Goal: Task Accomplishment & Management: Manage account settings

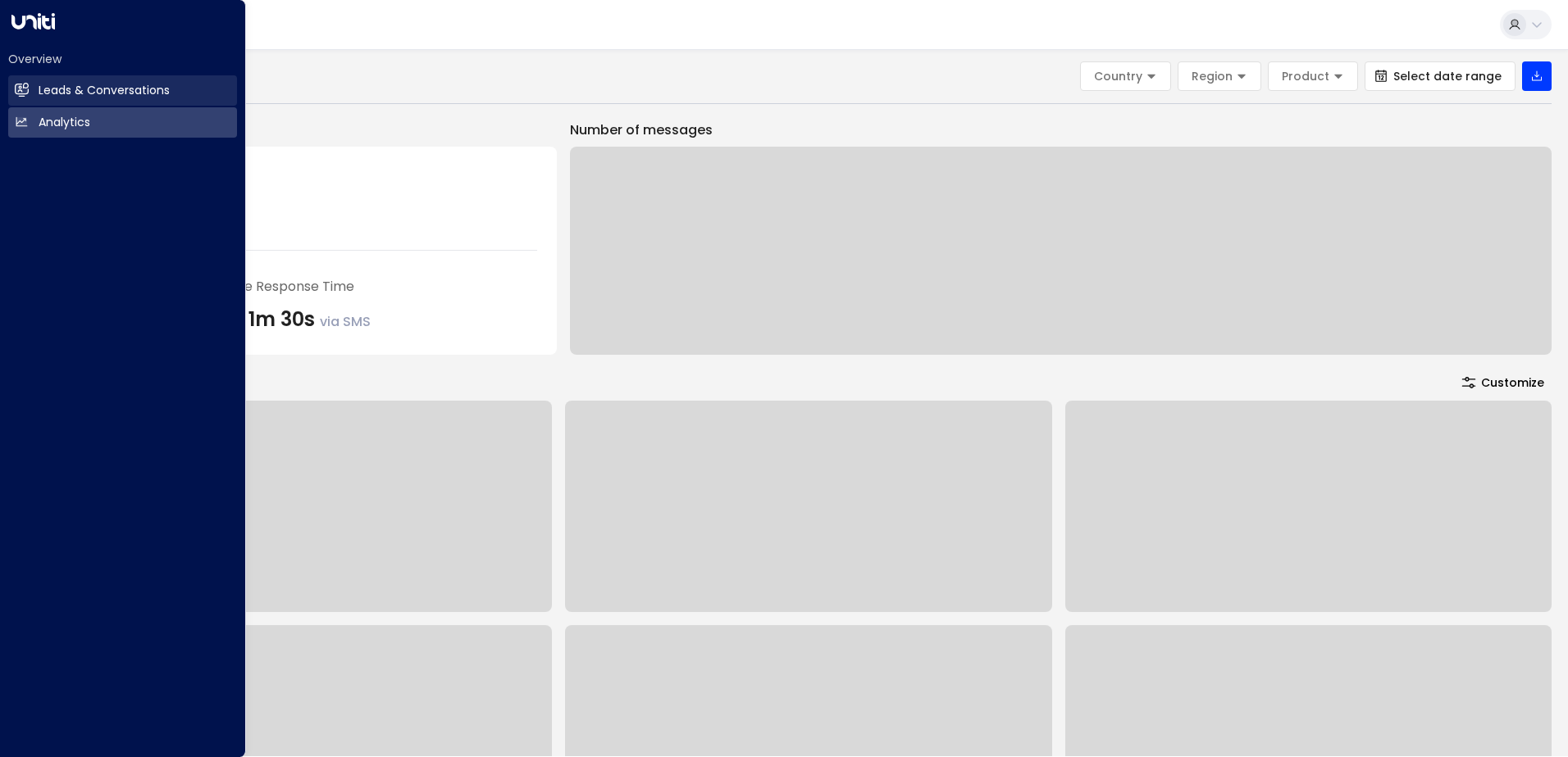
click at [89, 89] on h2 "Leads & Conversations" at bounding box center [104, 90] width 131 height 17
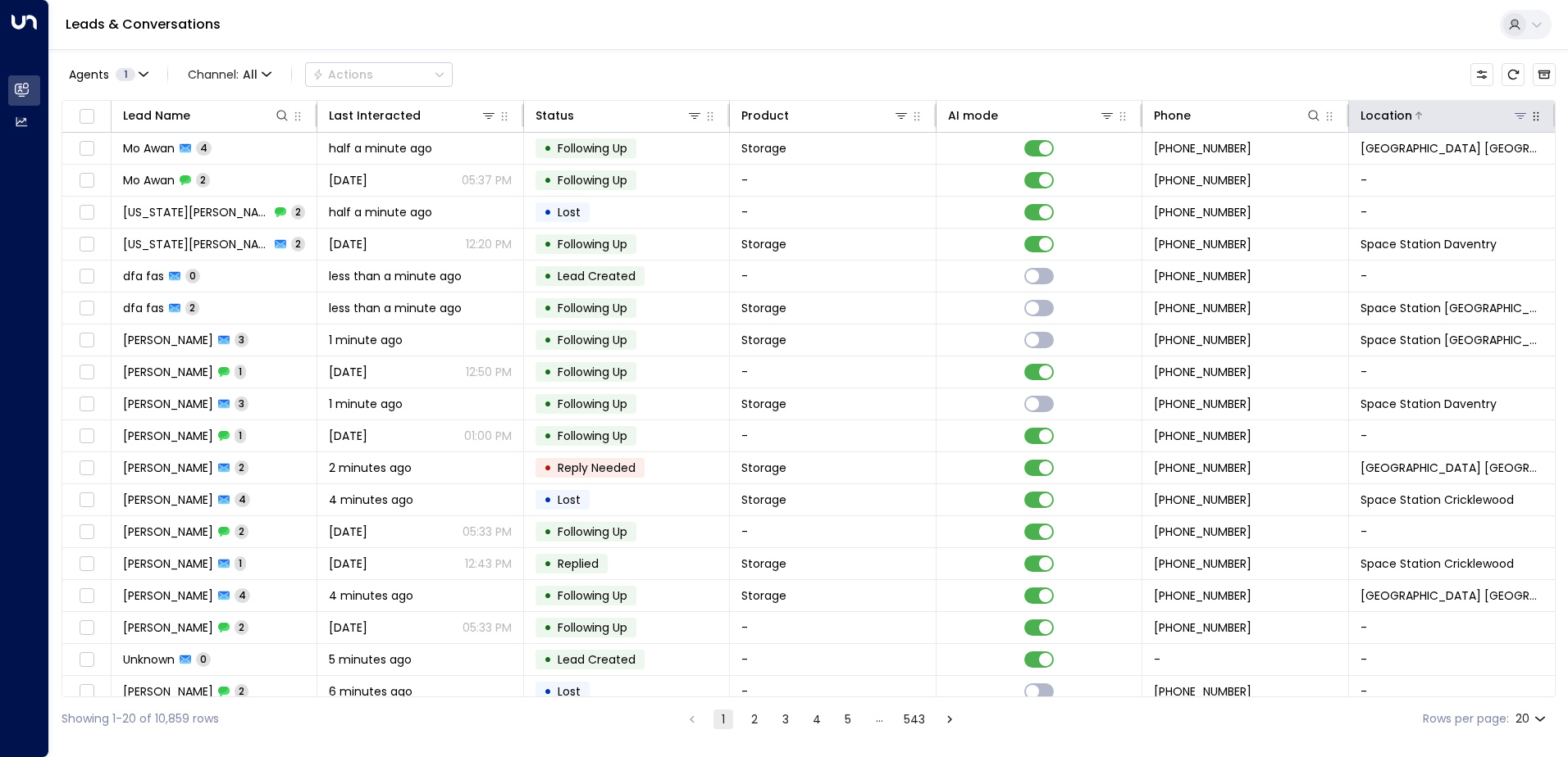
click at [1514, 112] on icon at bounding box center [1520, 116] width 13 height 13
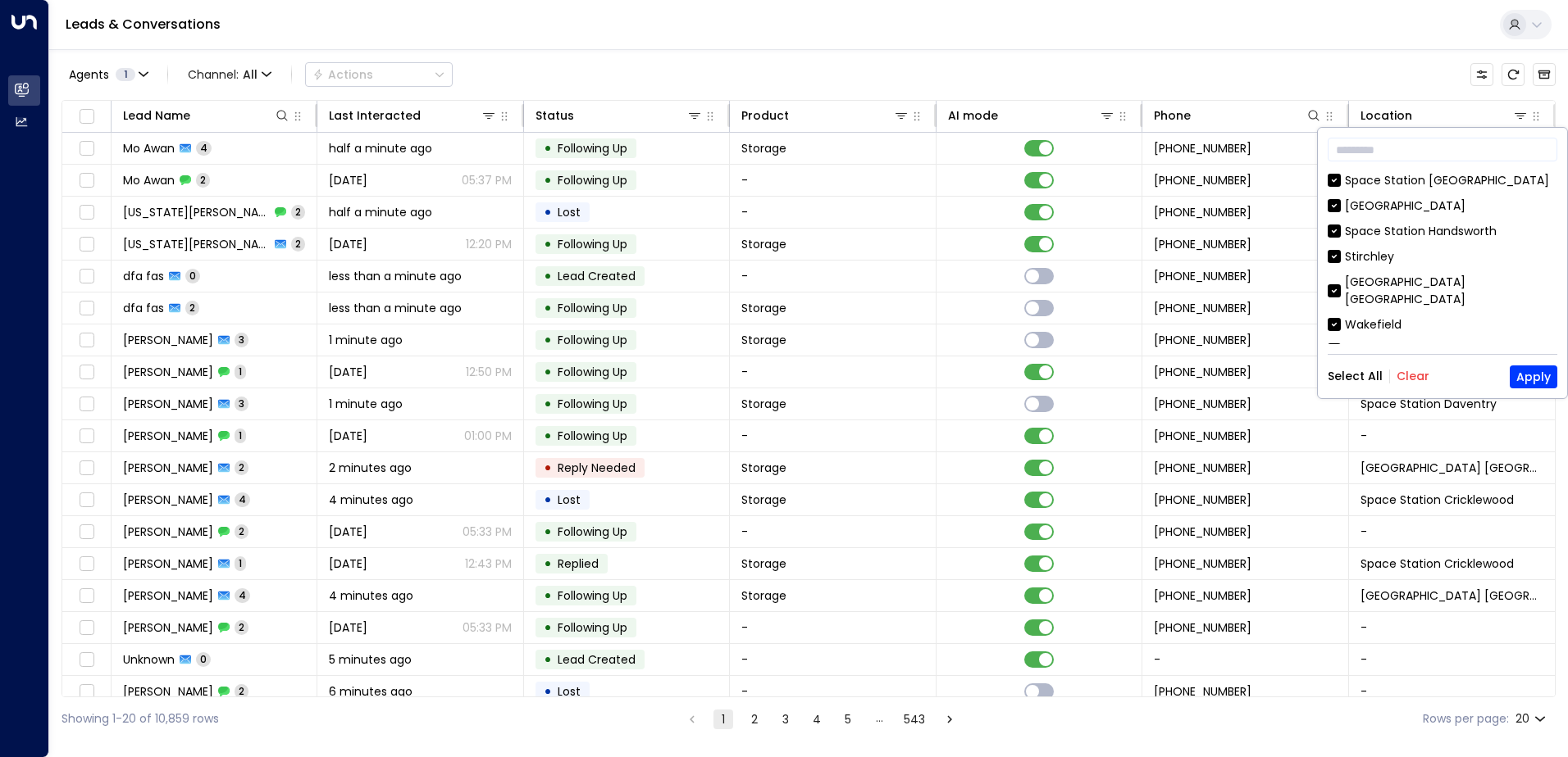
click at [1416, 373] on button "Clear" at bounding box center [1413, 376] width 33 height 13
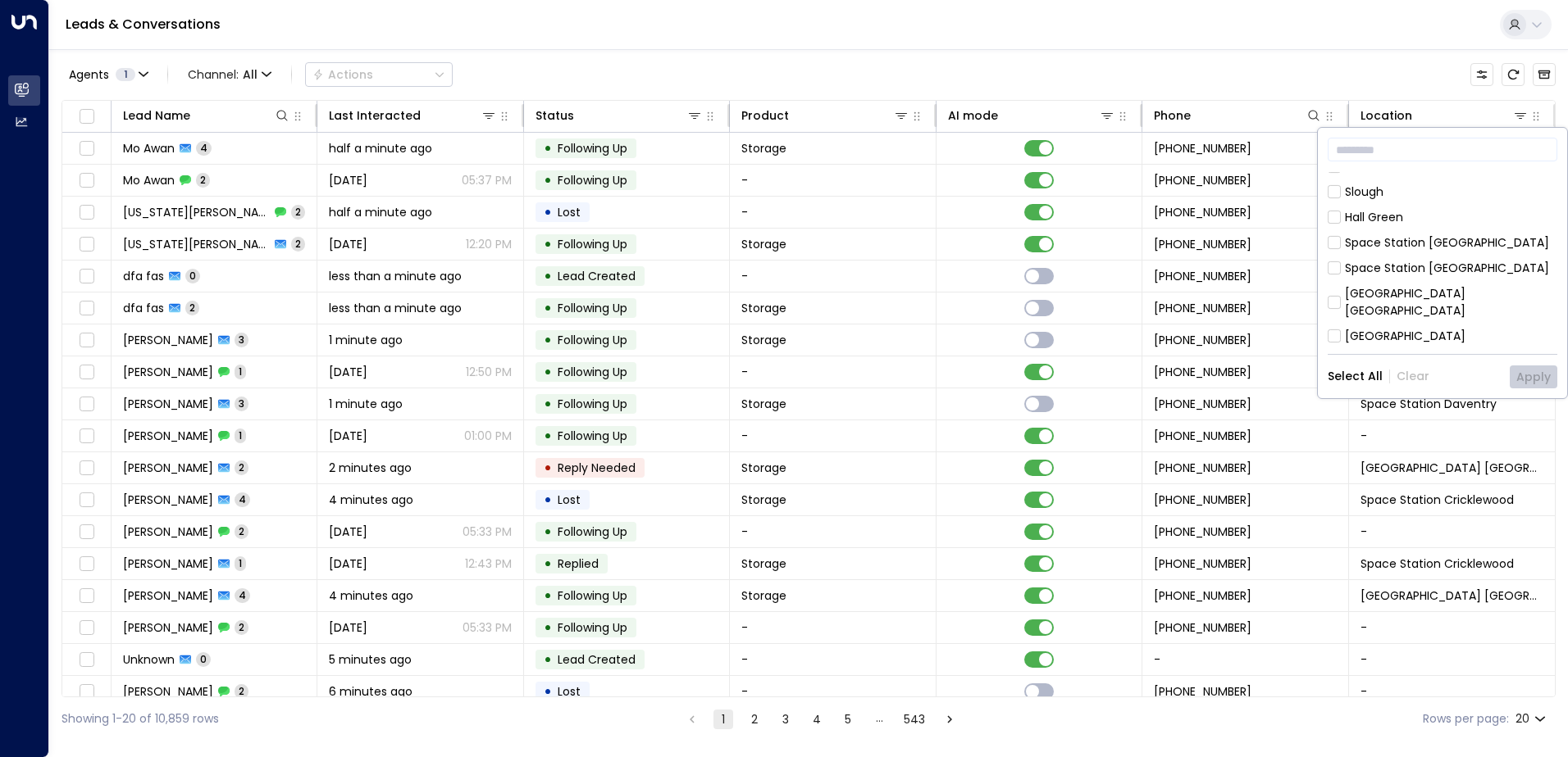
scroll to position [246, 0]
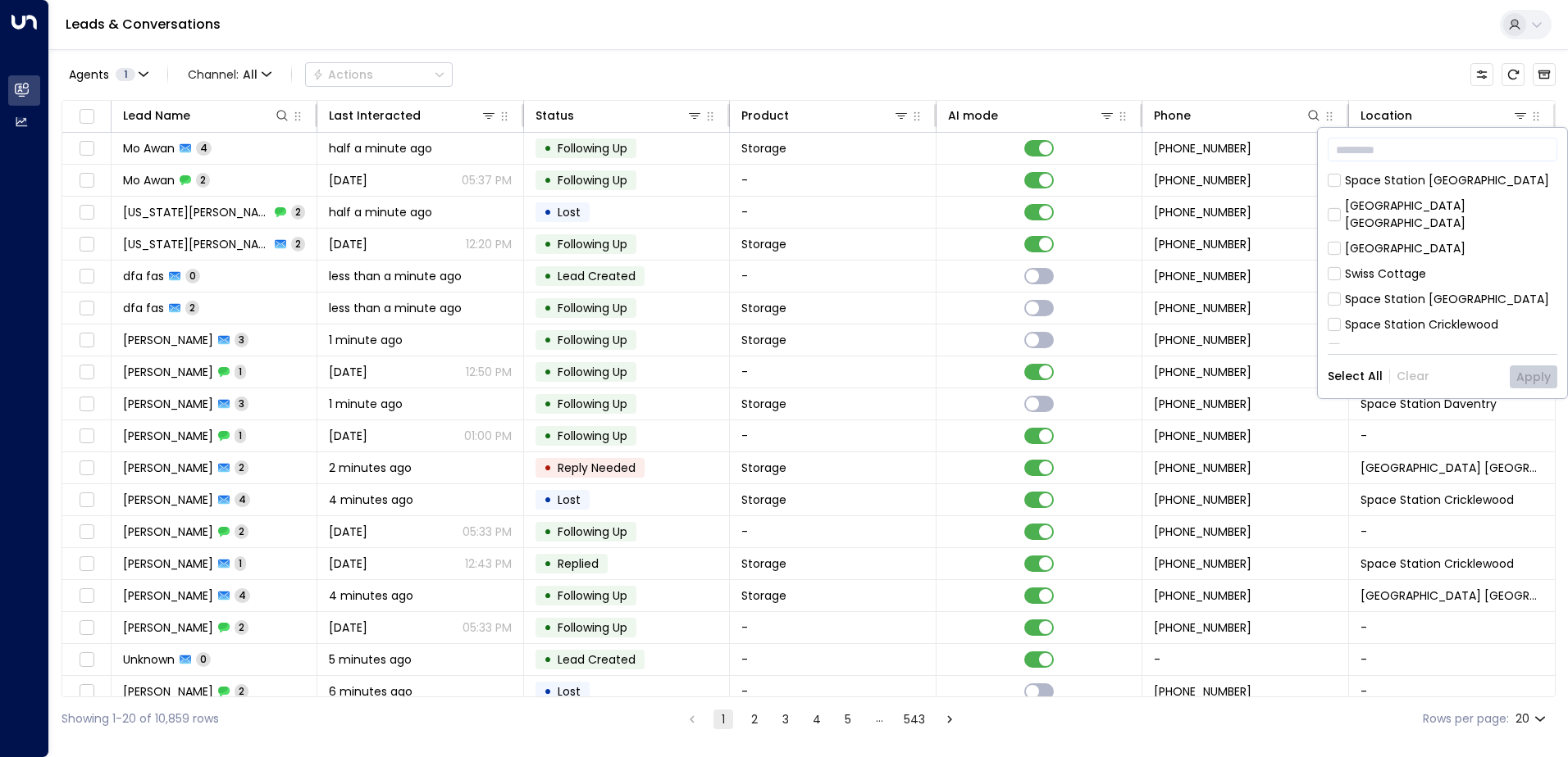
click at [1480, 197] on div "[GEOGRAPHIC_DATA] [GEOGRAPHIC_DATA]" at bounding box center [1450, 215] width 212 height 35
click at [1533, 373] on button "Apply" at bounding box center [1533, 376] width 48 height 23
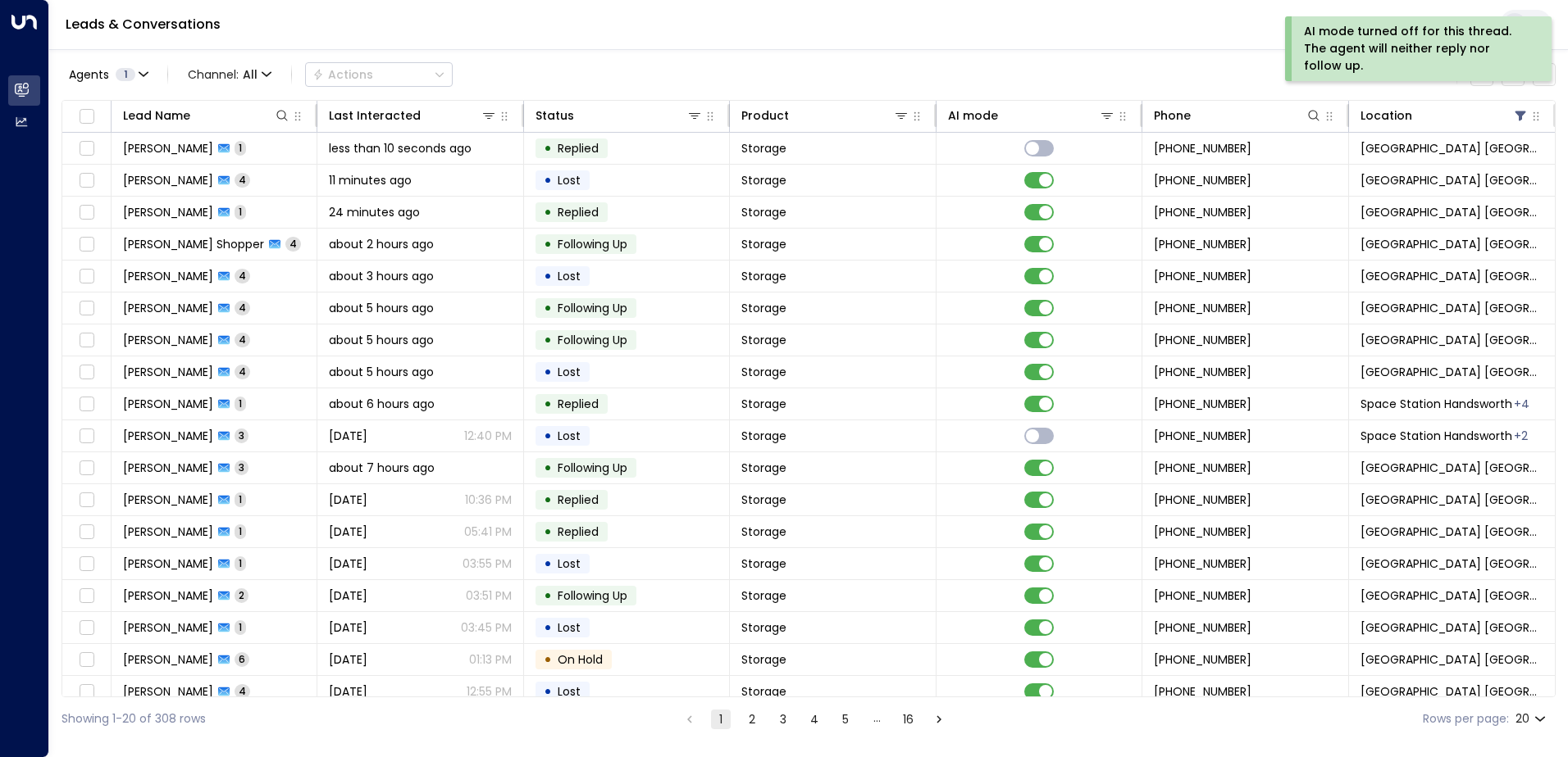
click at [948, 220] on td at bounding box center [1039, 212] width 206 height 31
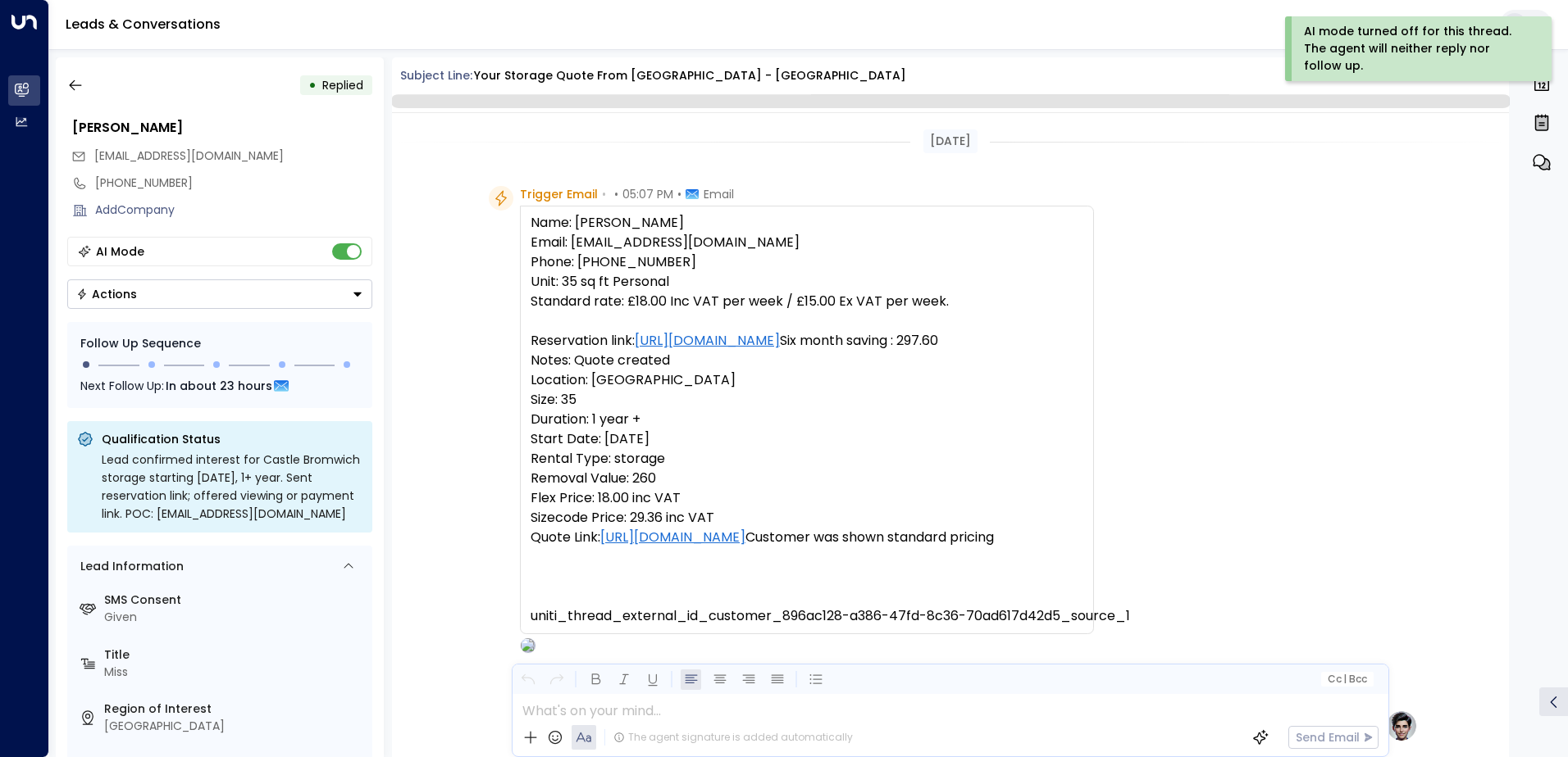
scroll to position [740, 0]
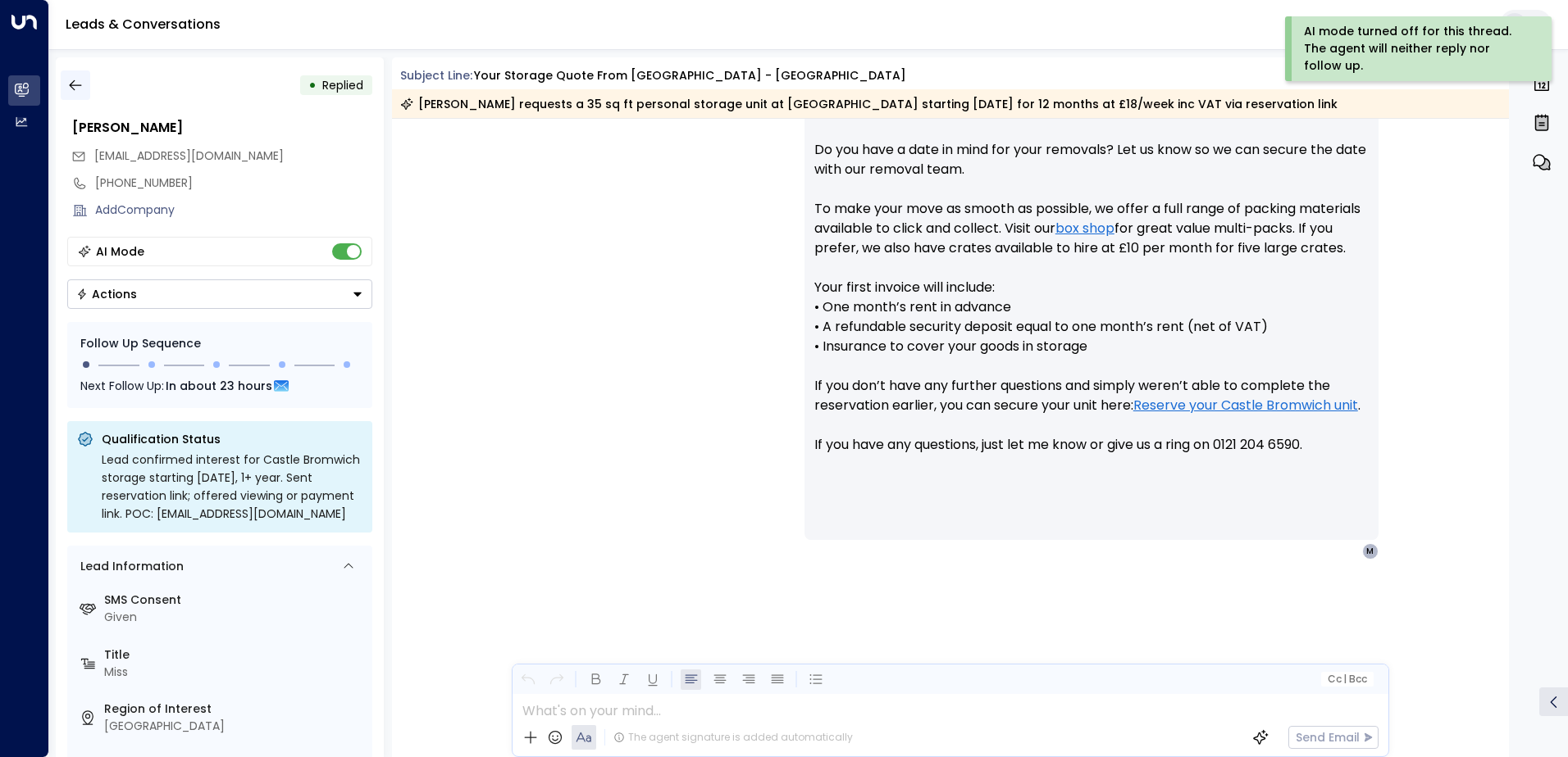
click at [80, 78] on icon "button" at bounding box center [75, 85] width 17 height 17
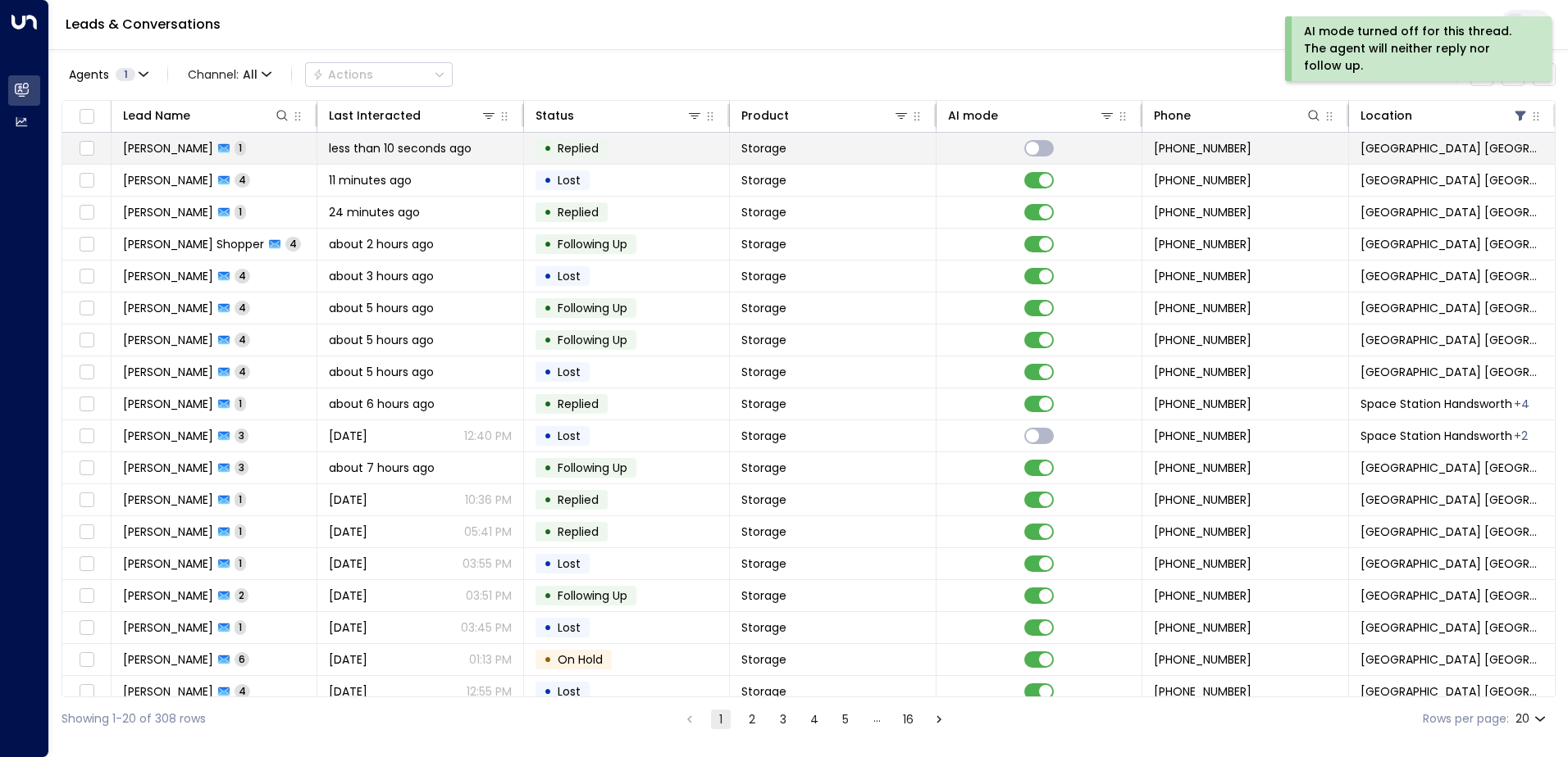
click at [186, 150] on span "[PERSON_NAME]" at bounding box center [168, 149] width 90 height 17
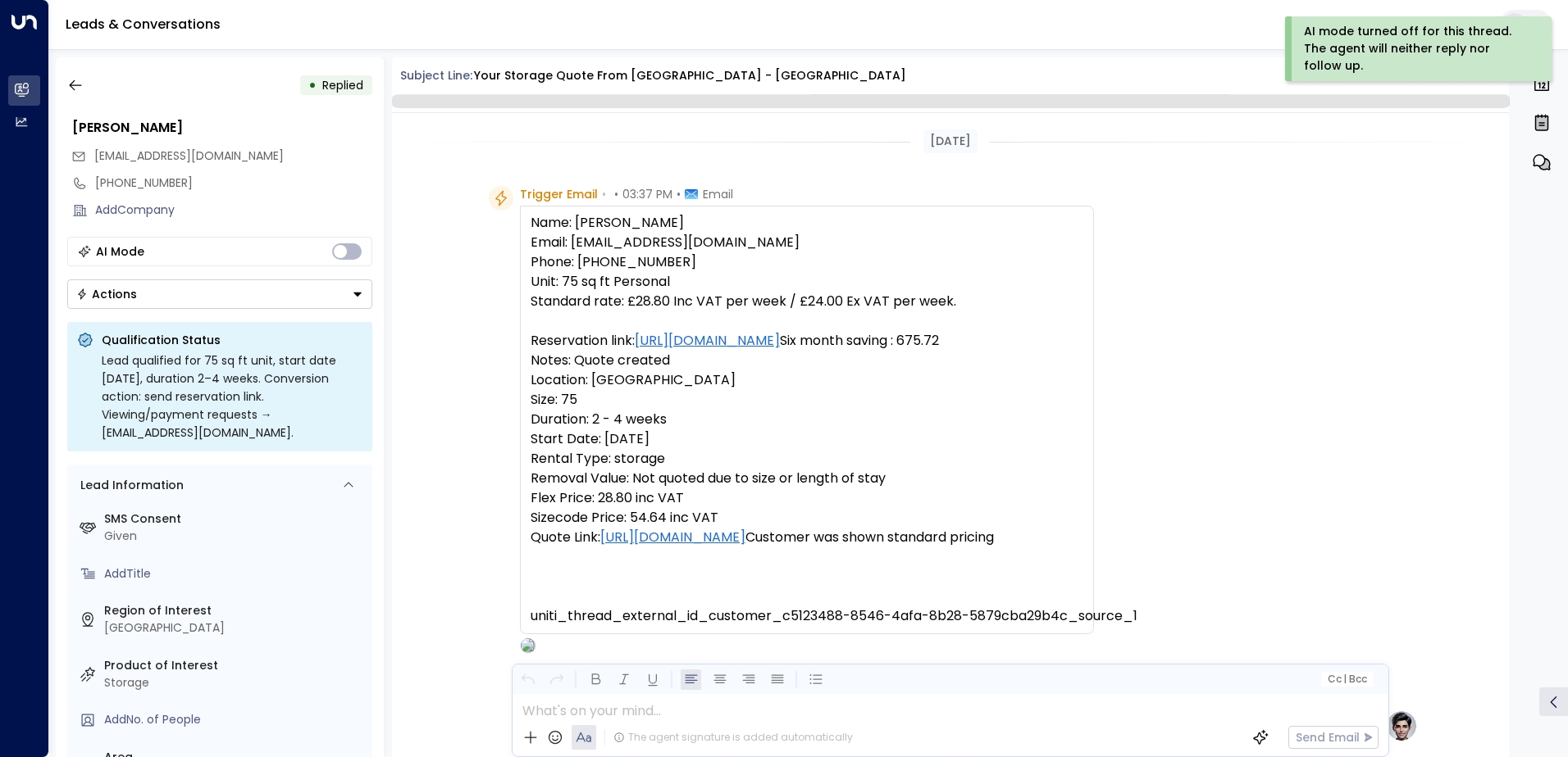
scroll to position [618, 0]
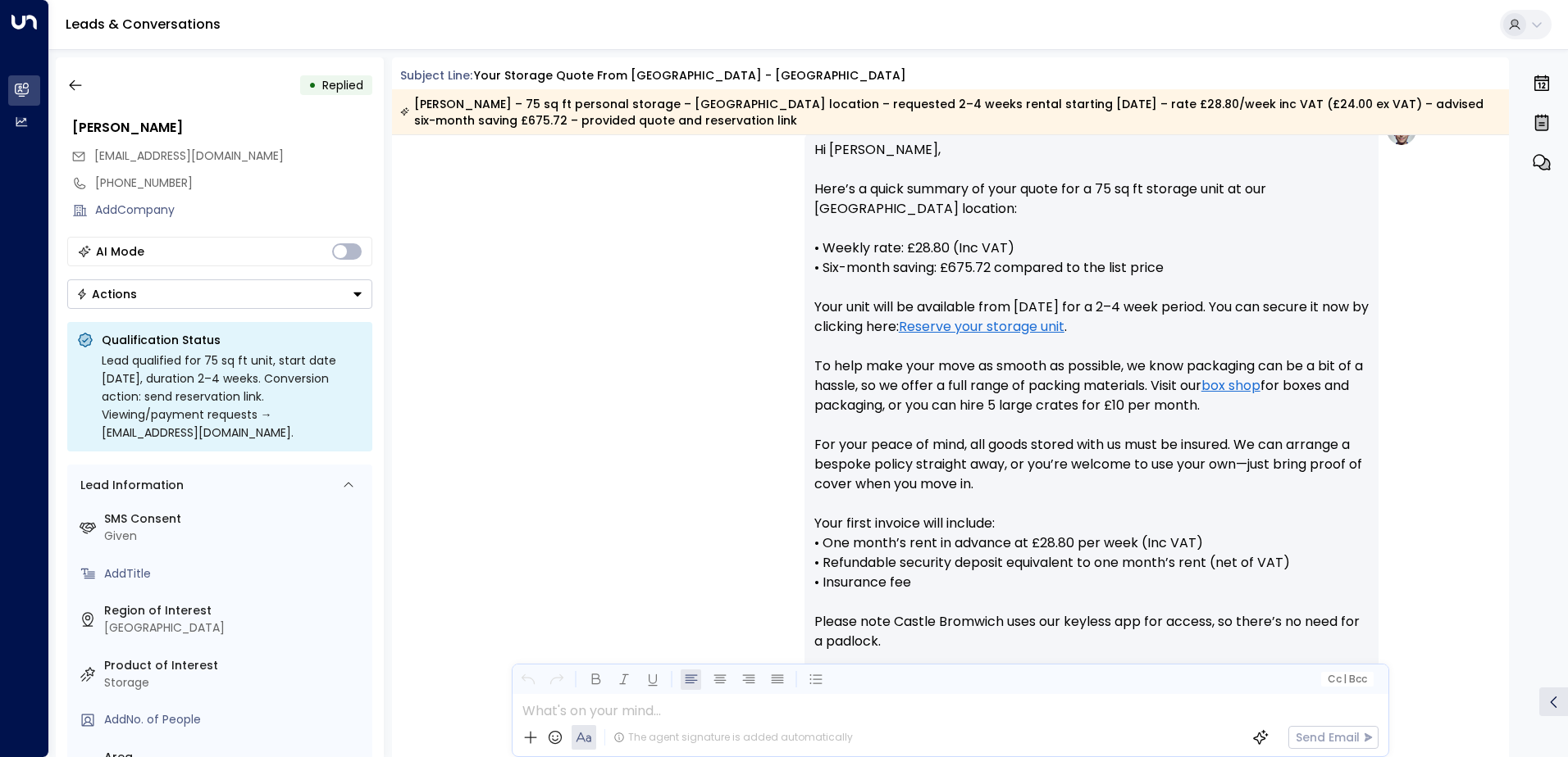
click at [355, 289] on icon "Button group with a nested menu" at bounding box center [357, 294] width 12 height 12
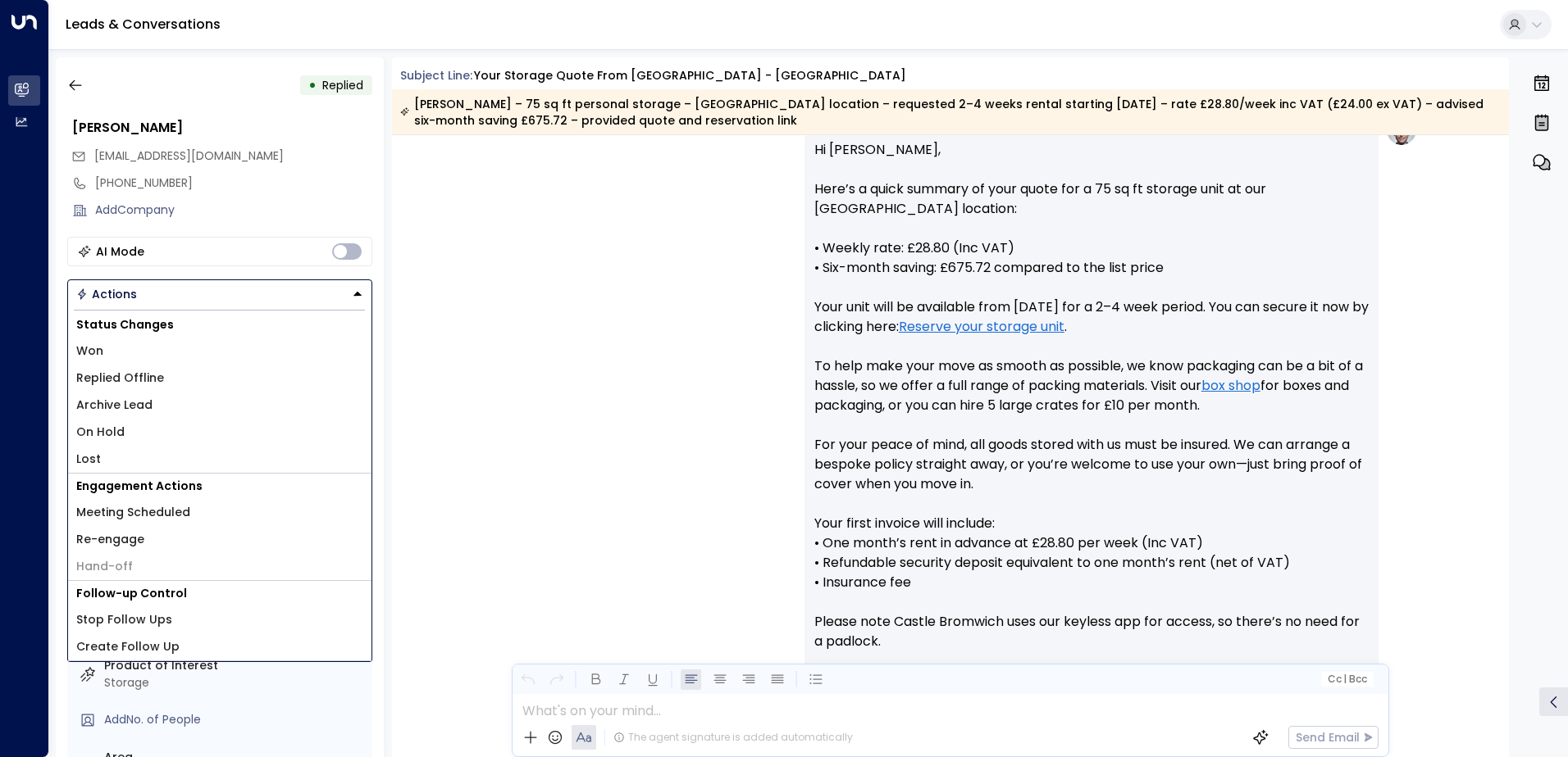
click at [154, 373] on span "Replied Offline" at bounding box center [120, 378] width 88 height 17
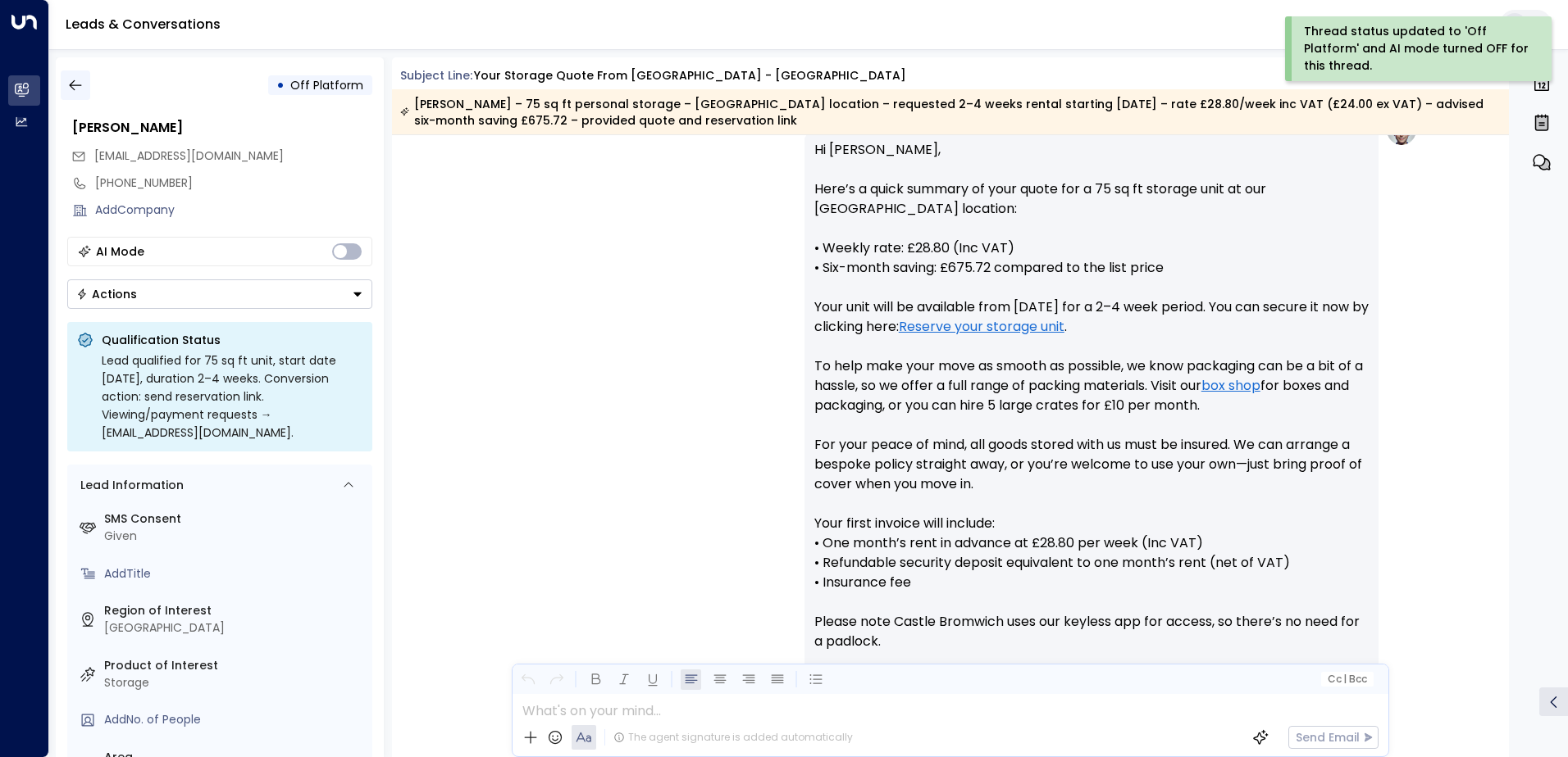
click at [78, 84] on icon "button" at bounding box center [75, 85] width 17 height 17
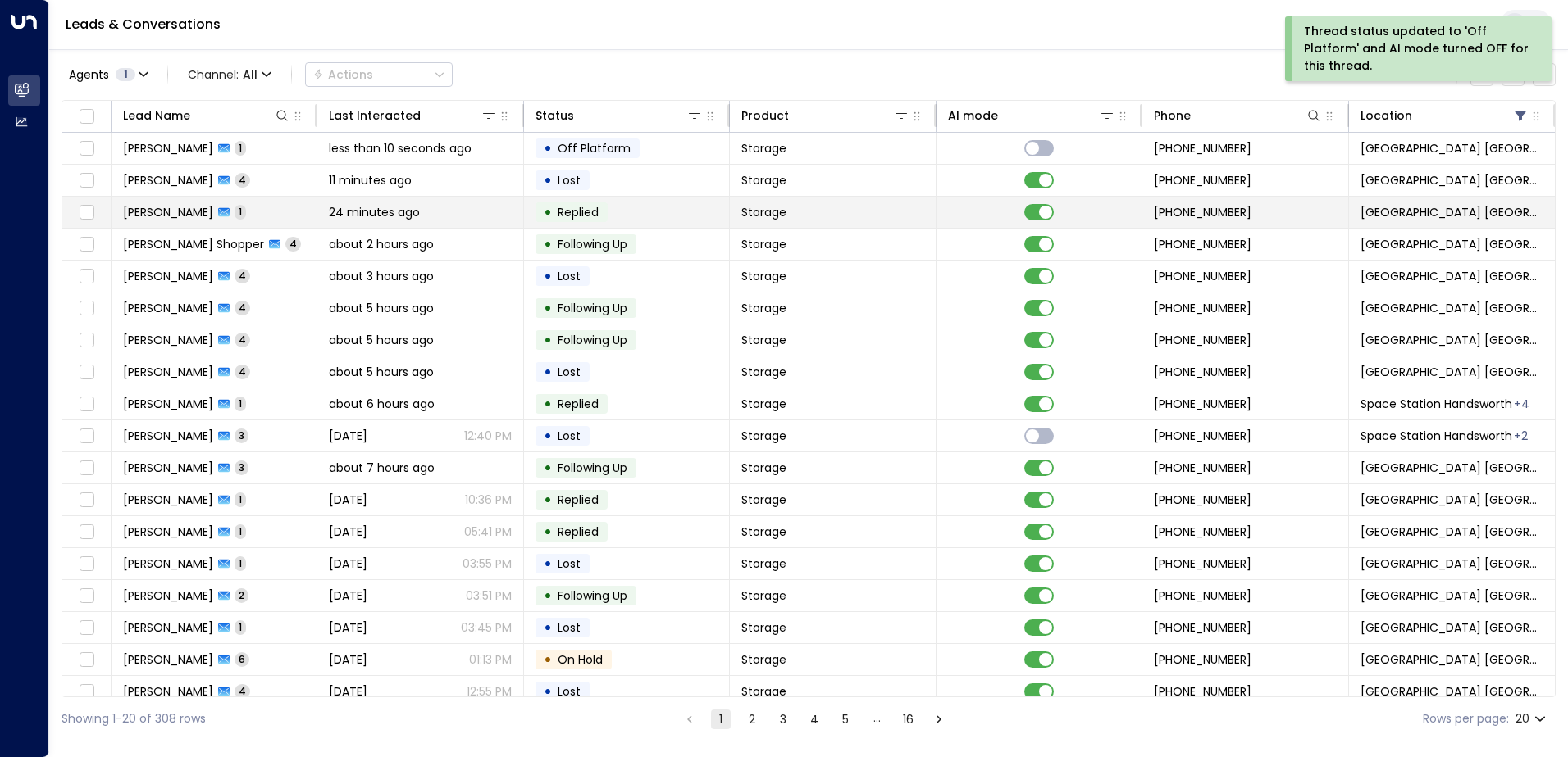
click at [557, 217] on span "Replied" at bounding box center [577, 212] width 41 height 17
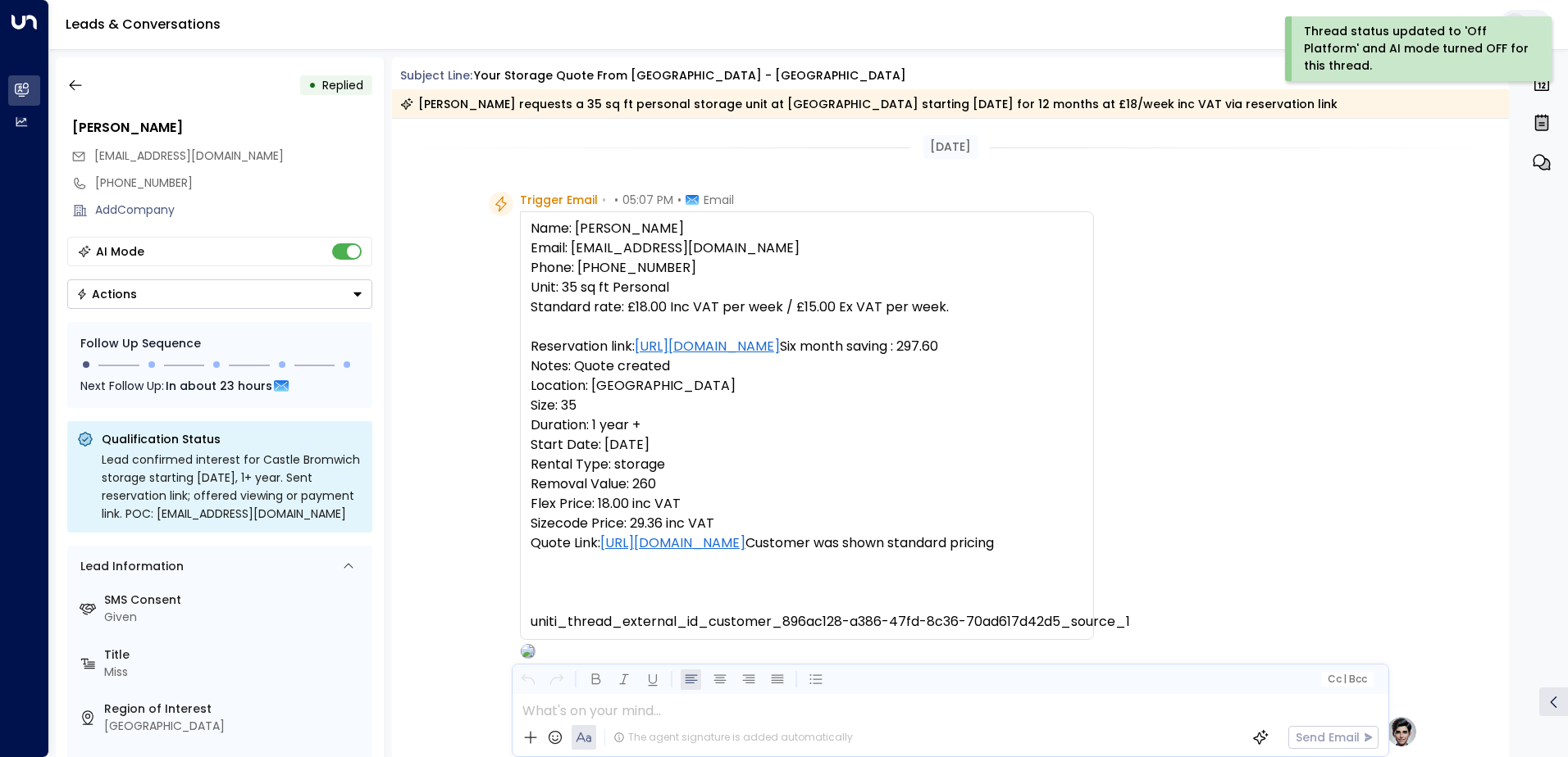
scroll to position [624, 0]
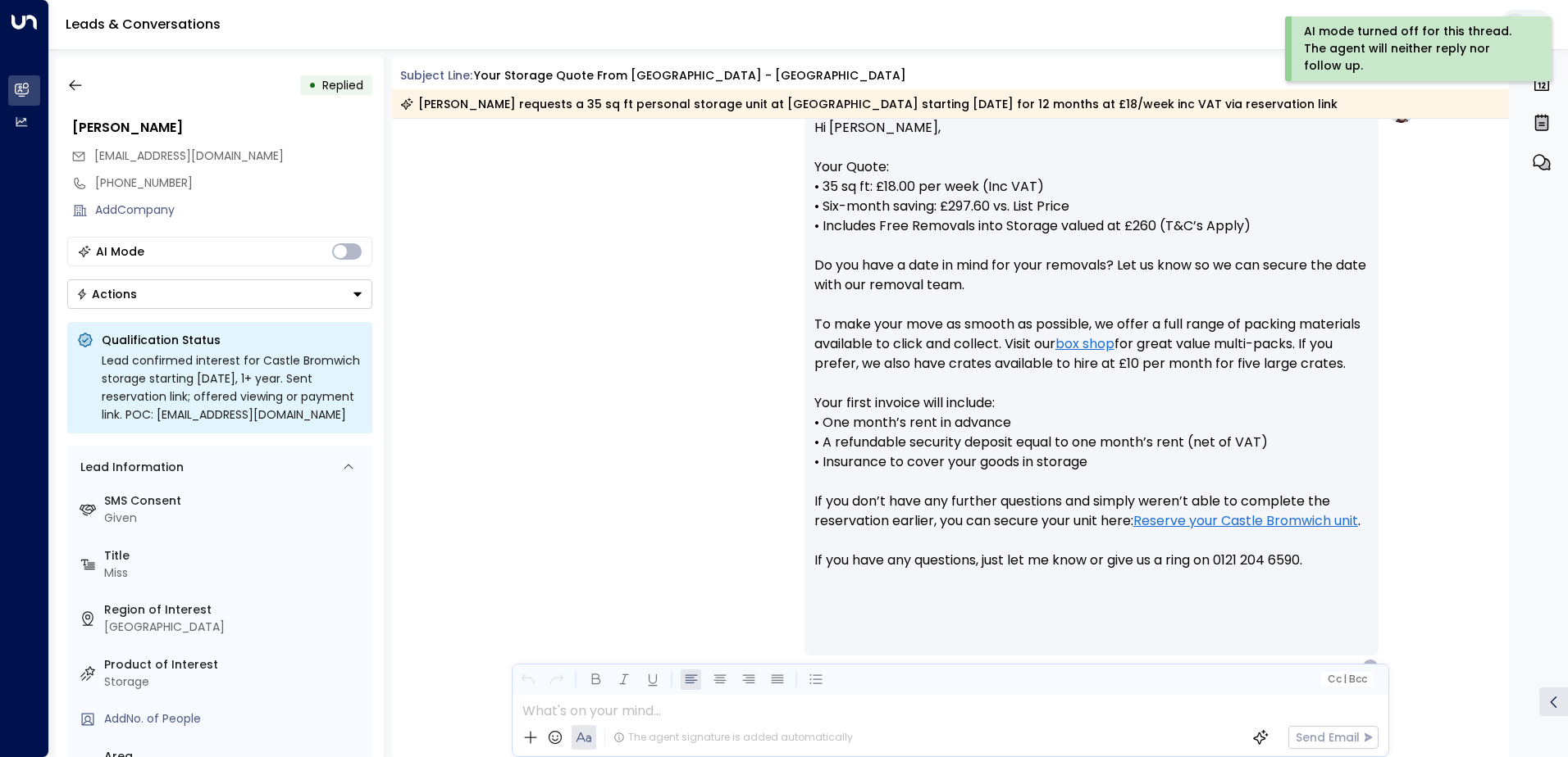
click at [332, 298] on button "Actions" at bounding box center [219, 295] width 305 height 29
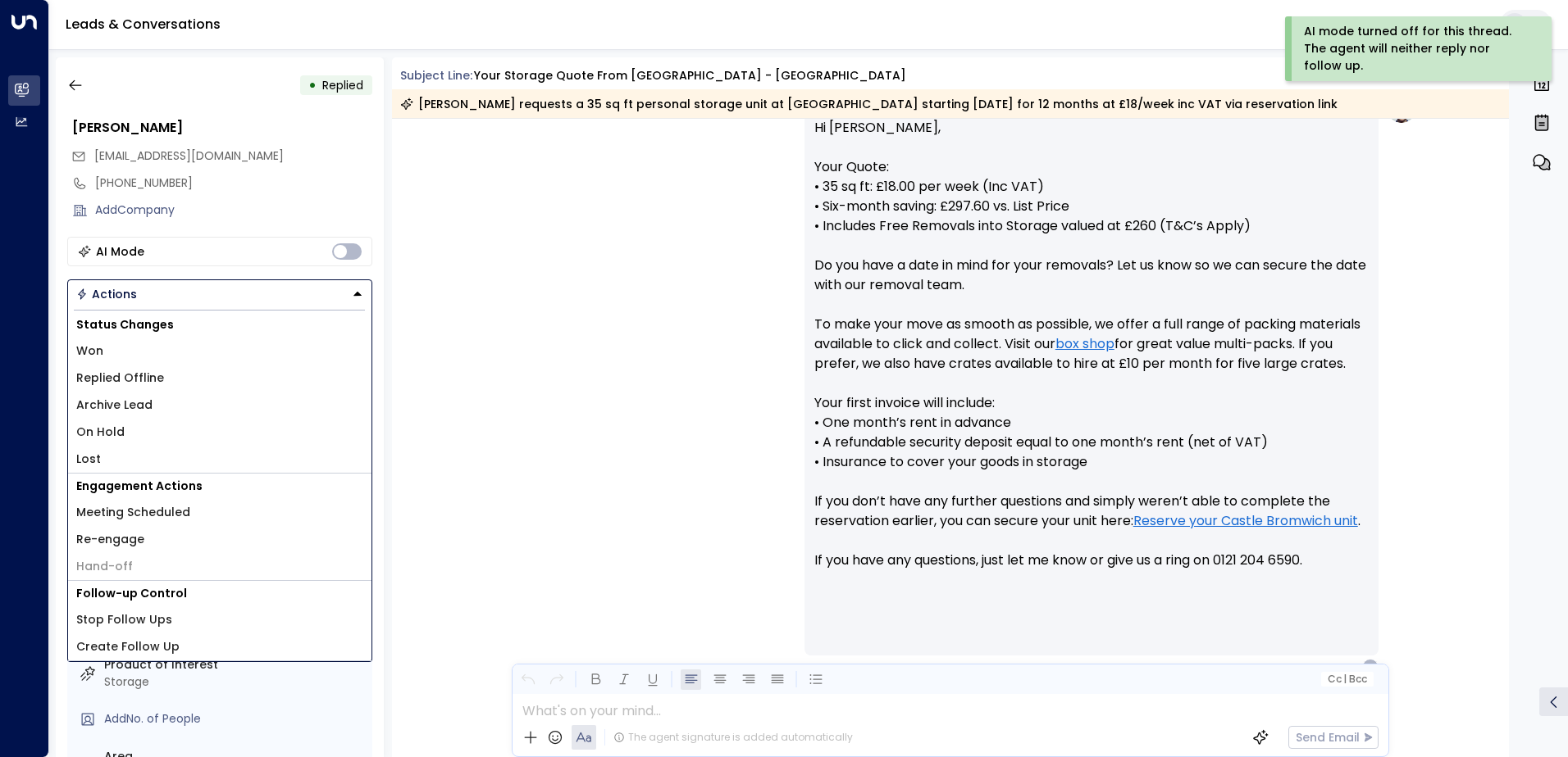
click at [162, 377] on li "Replied Offline" at bounding box center [219, 377] width 303 height 27
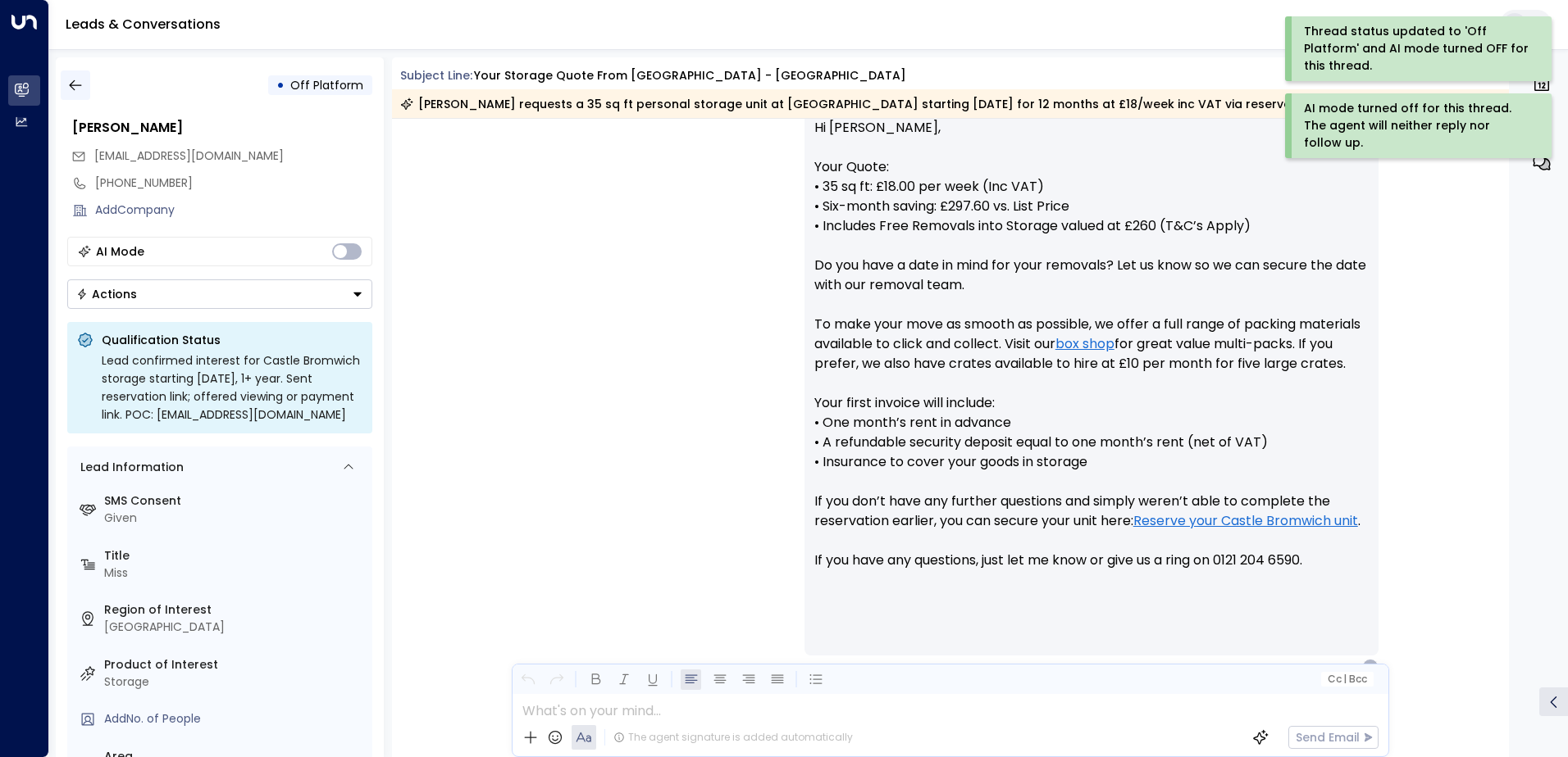
click at [73, 81] on icon "button" at bounding box center [75, 85] width 17 height 17
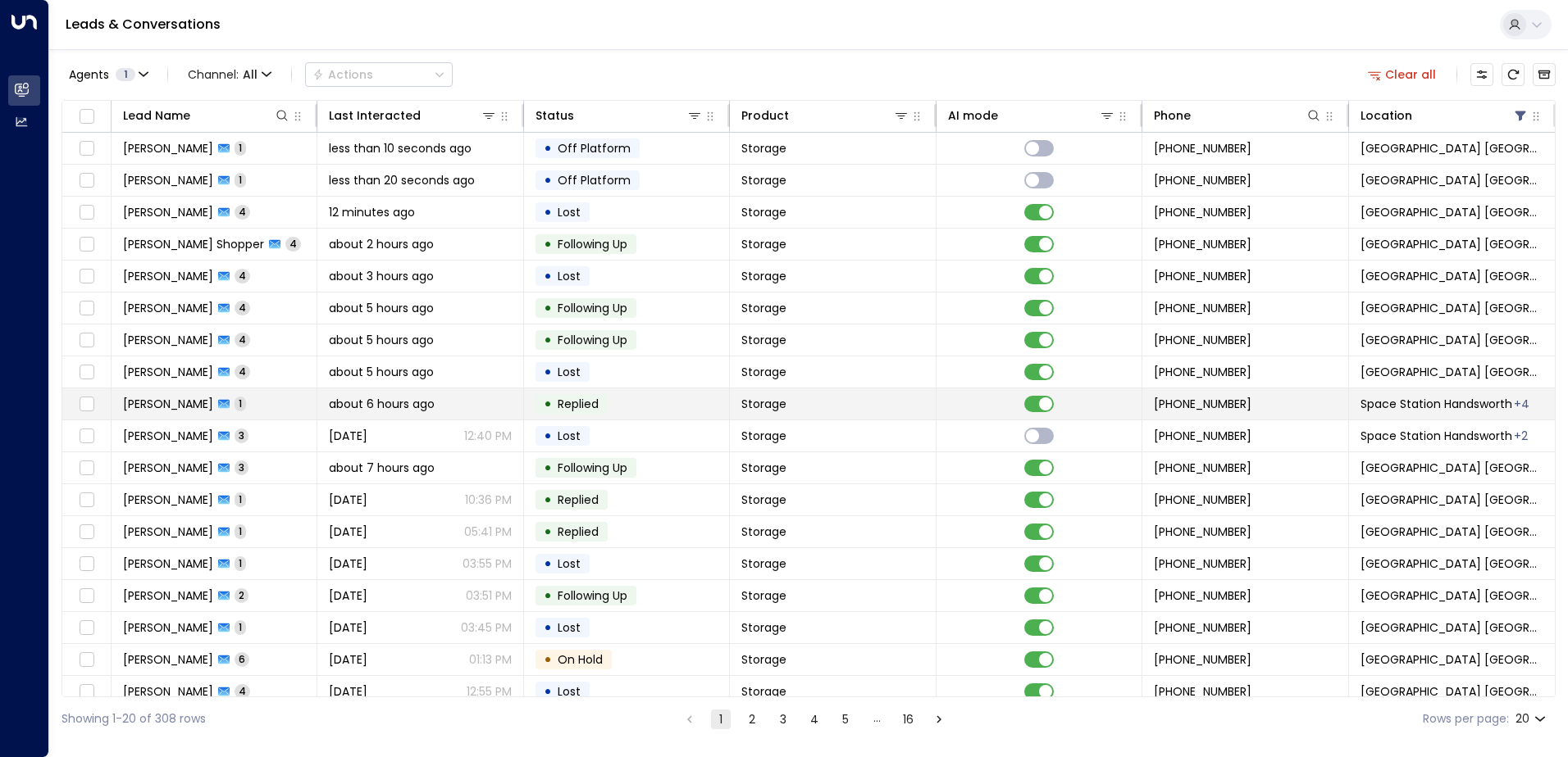
click at [218, 406] on div "[PERSON_NAME] 1" at bounding box center [185, 404] width 123 height 17
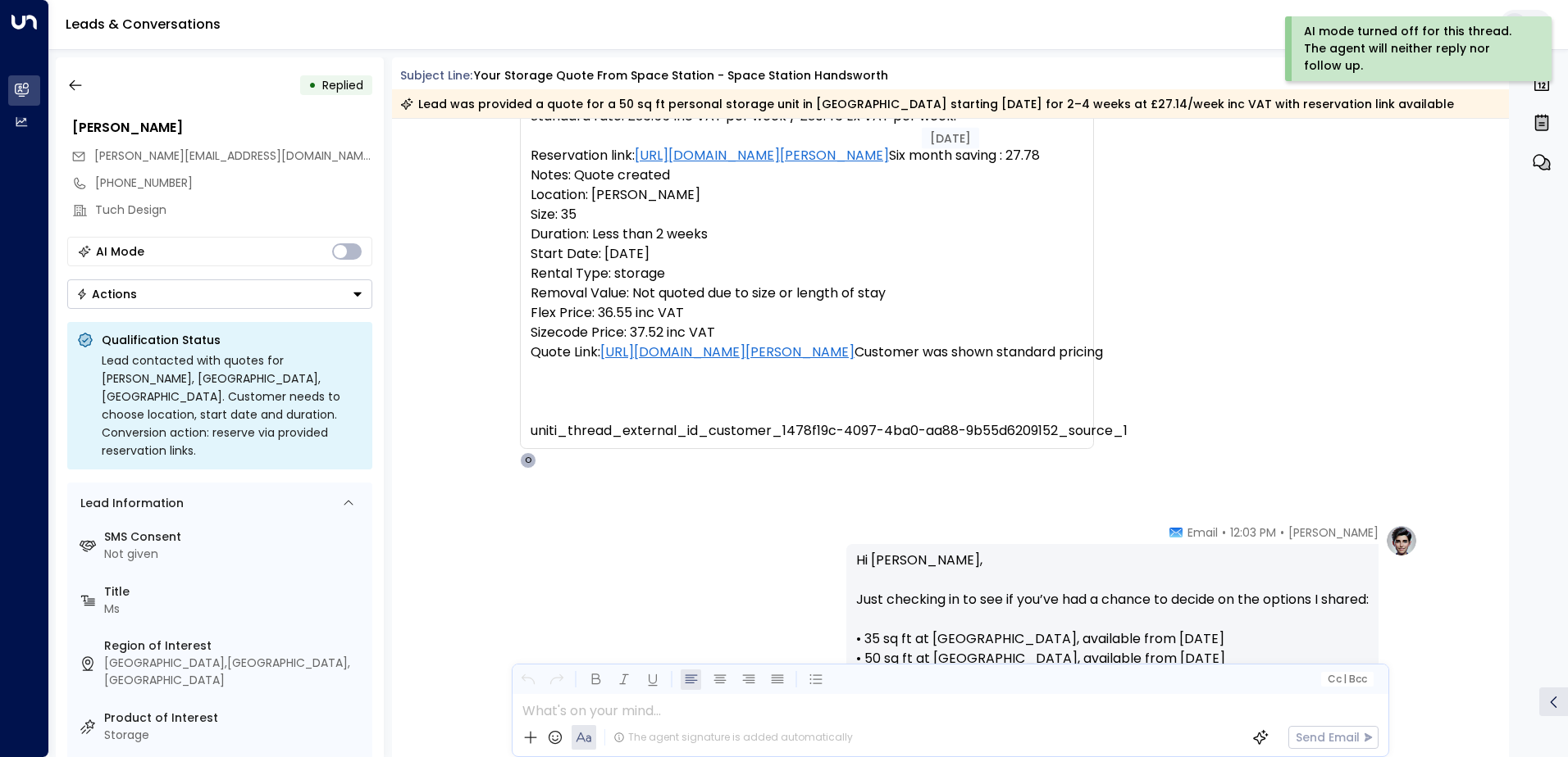
scroll to position [28, 0]
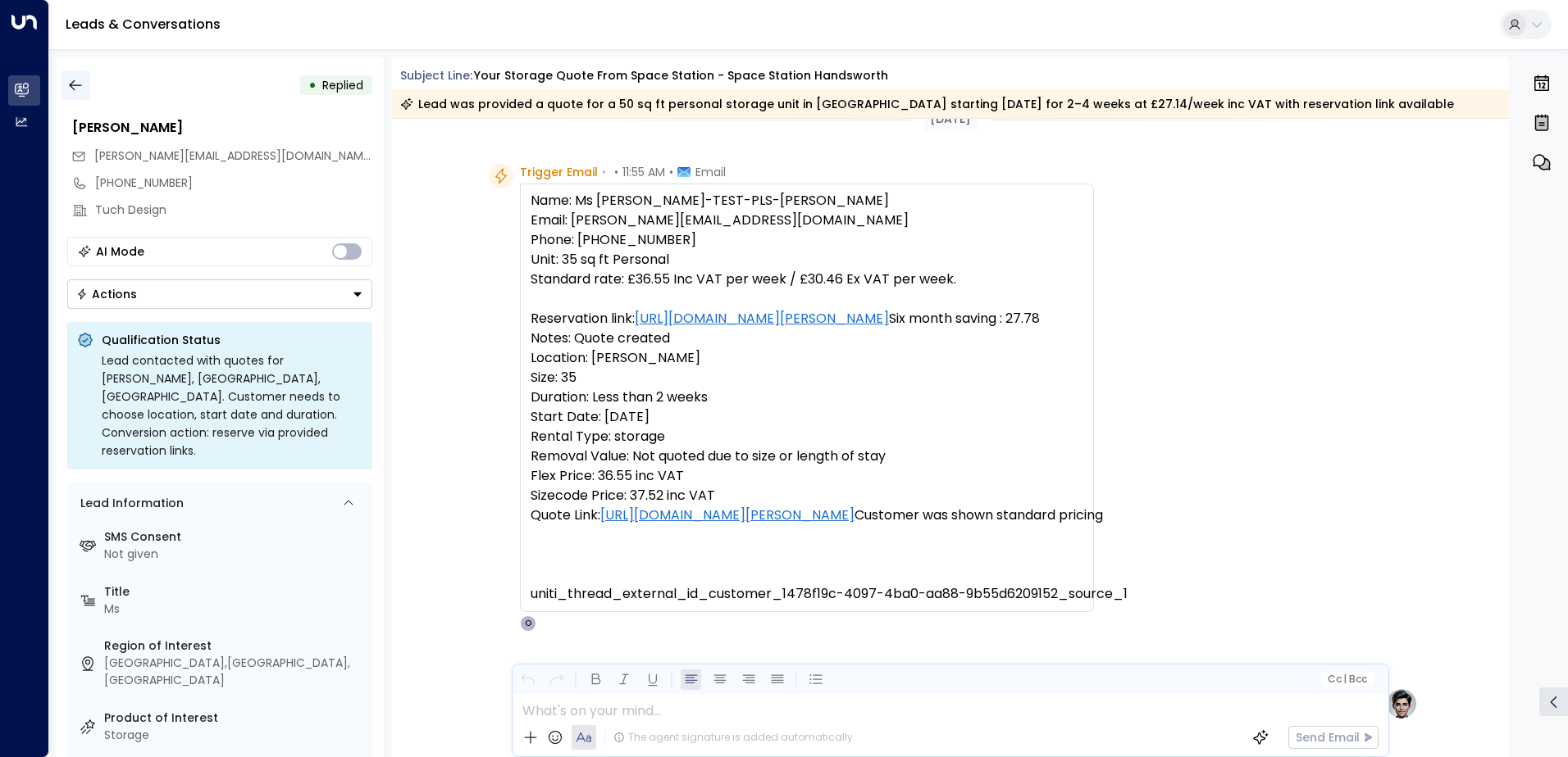
click at [78, 82] on icon "button" at bounding box center [75, 85] width 17 height 17
